Goal: Download file/media

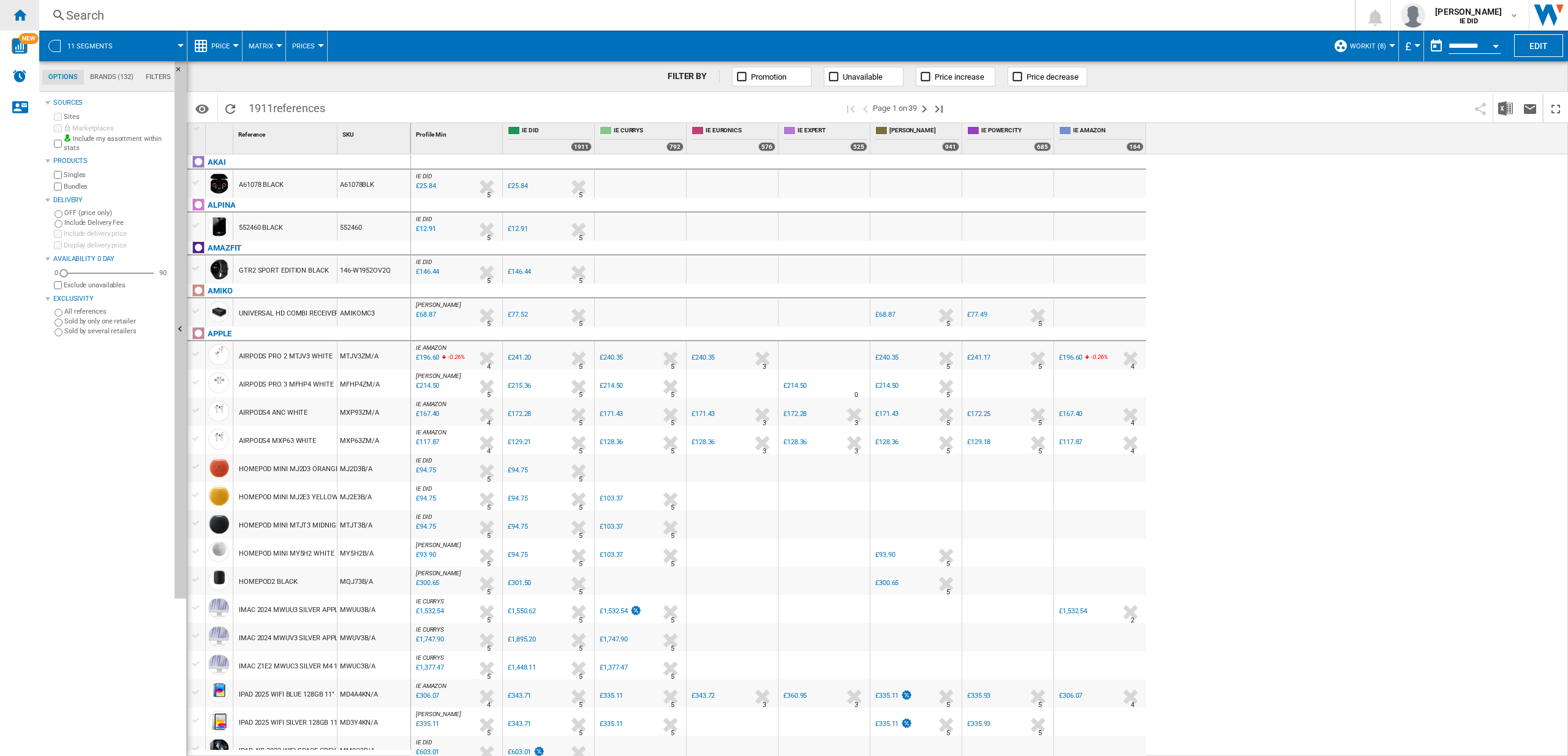
click at [22, 15] on ng-md-icon "Home" at bounding box center [19, 15] width 15 height 15
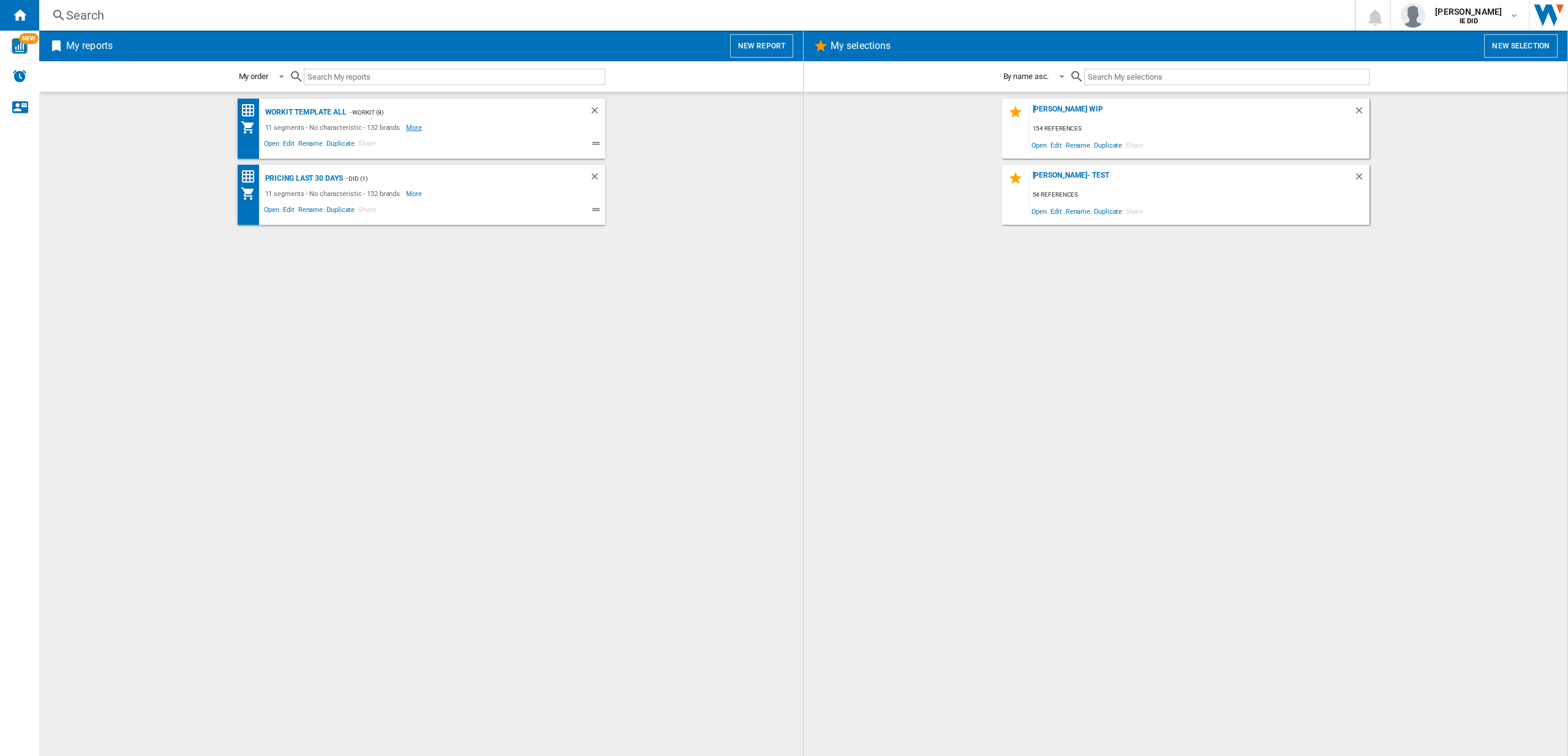
click at [408, 120] on span "More" at bounding box center [415, 127] width 18 height 15
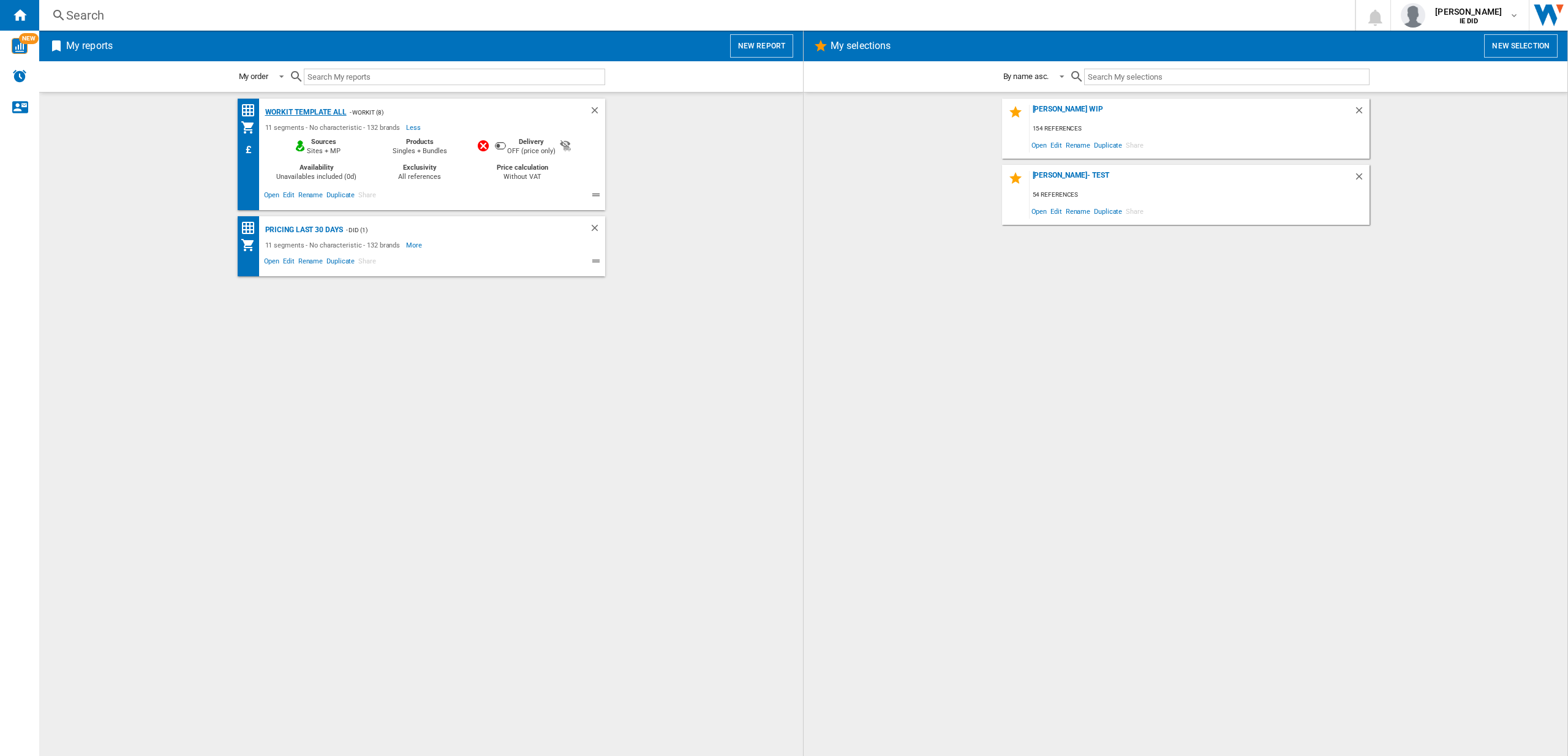
click at [324, 111] on div "Workit Template All" at bounding box center [305, 113] width 85 height 15
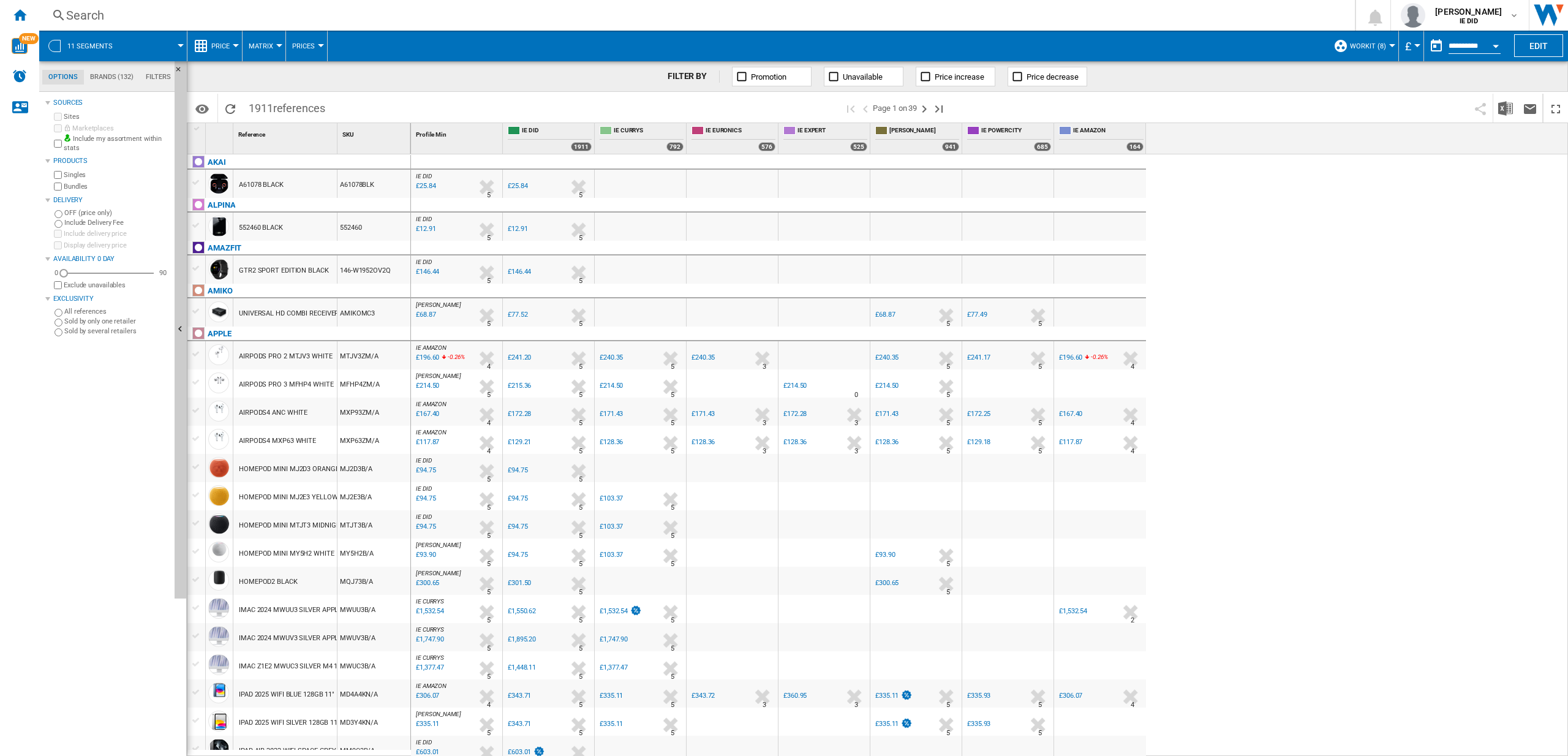
click at [1421, 46] on md-menu "£ Argentin Peso Australian Dollar balboa Bolivia [GEOGRAPHIC_DATA] Bulgarian le…" at bounding box center [1412, 46] width 25 height 30
click at [1418, 47] on md-menu "£ Argentin Peso Australian Dollar balboa Bolivia [GEOGRAPHIC_DATA] Bulgarian le…" at bounding box center [1412, 46] width 25 height 30
click at [1415, 48] on button "£" at bounding box center [1411, 46] width 12 height 30
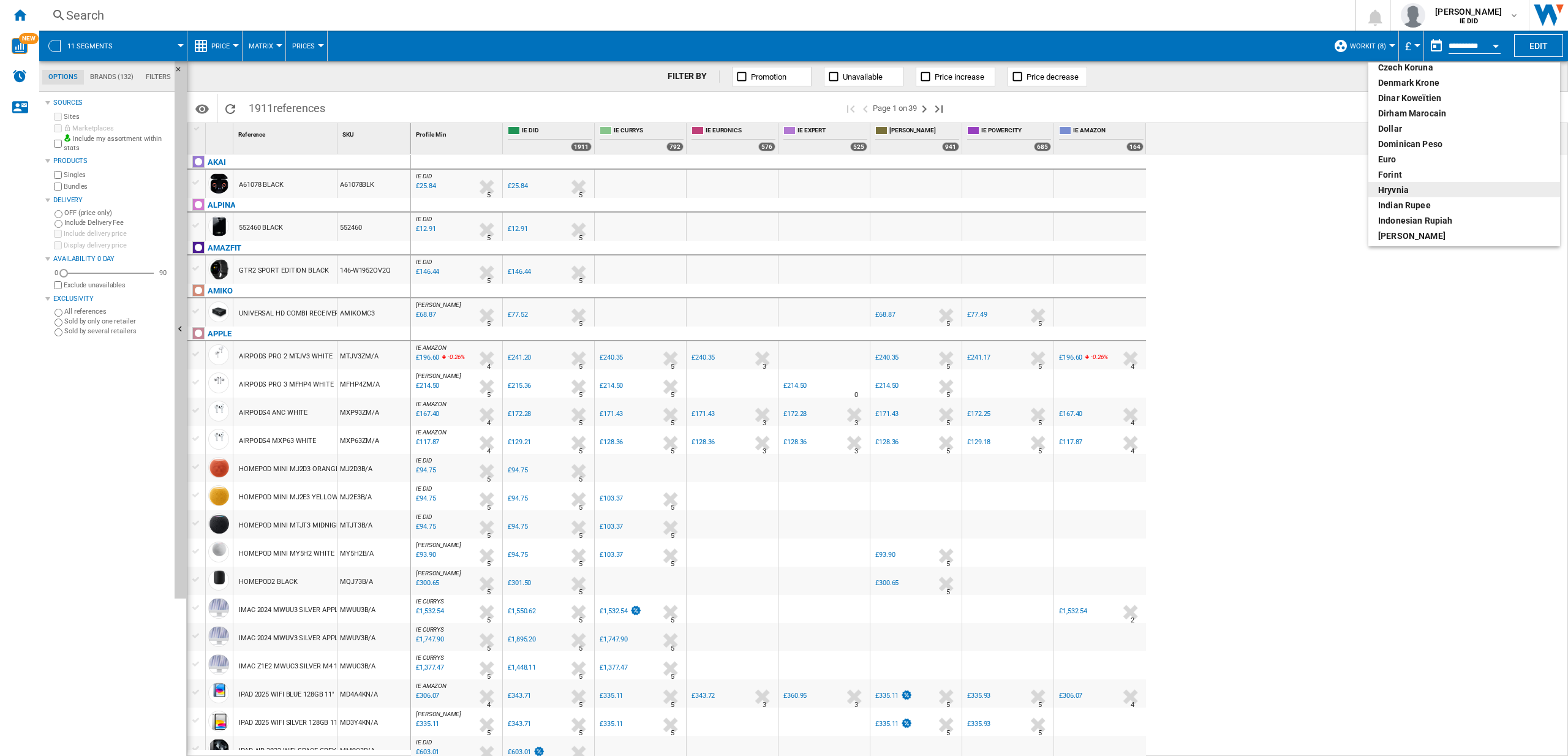
scroll to position [147, 0]
click at [1397, 159] on div "euro" at bounding box center [1464, 158] width 172 height 12
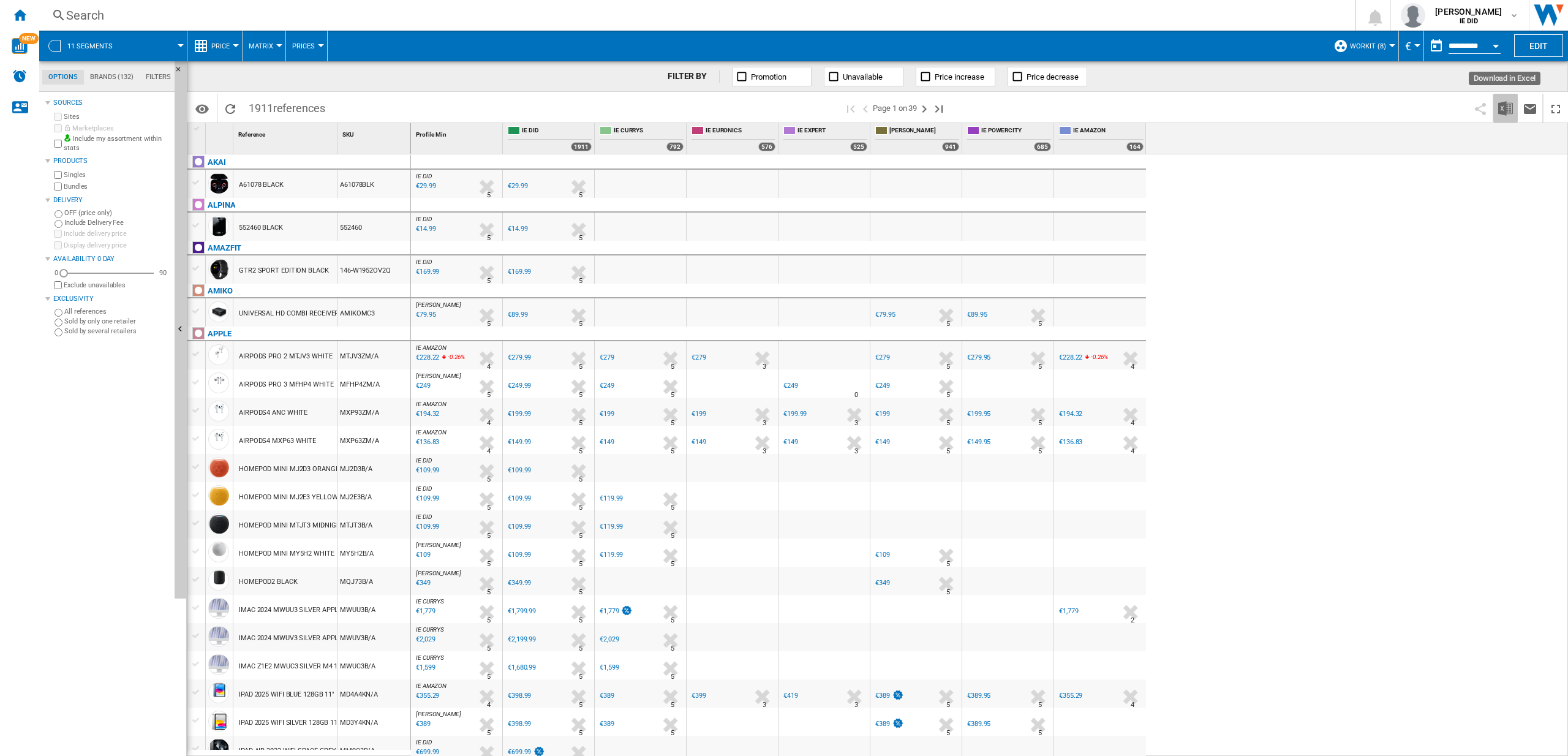
click at [1505, 109] on img "Download in Excel" at bounding box center [1505, 108] width 15 height 15
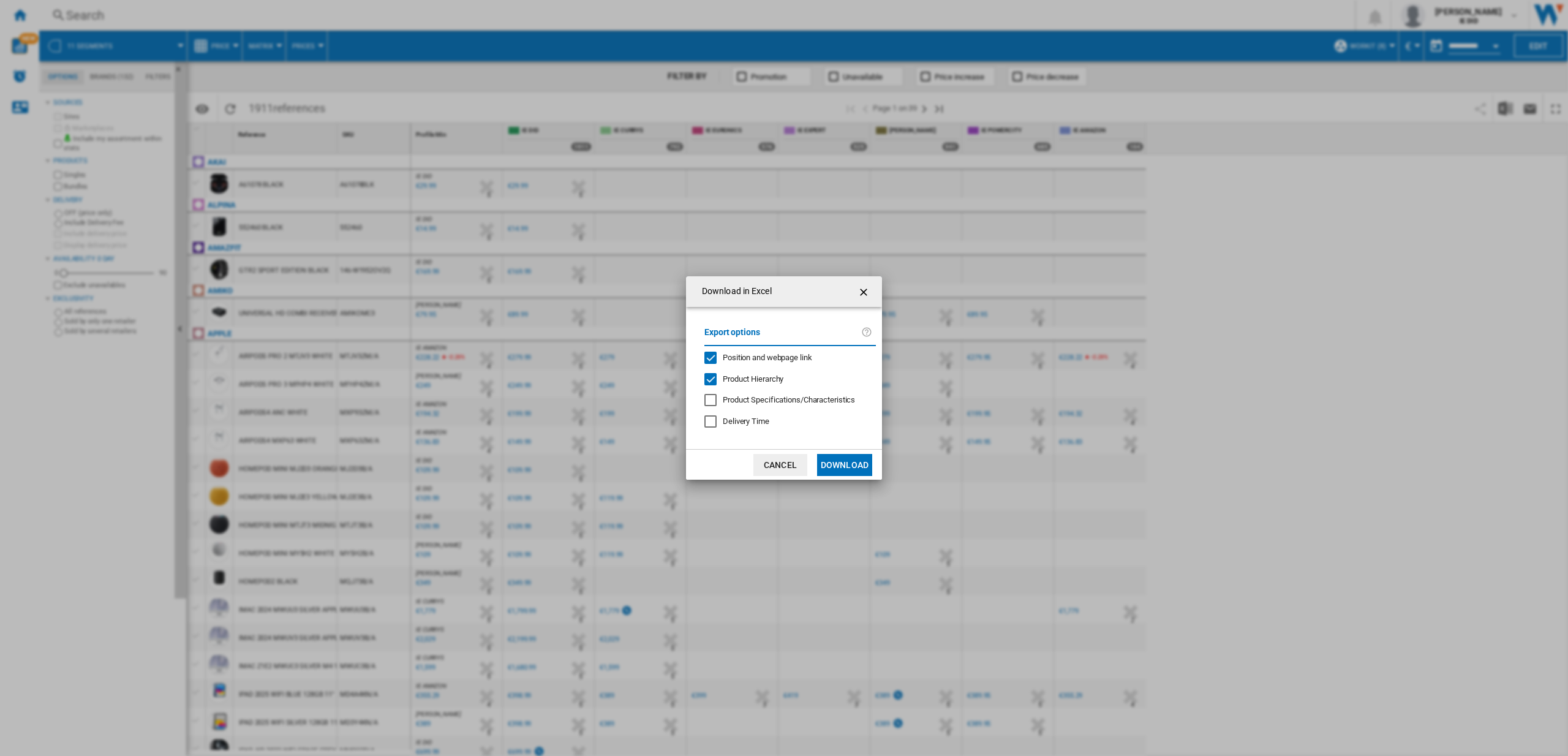
click at [822, 468] on button "Download" at bounding box center [844, 465] width 55 height 22
